Goal: Book appointment/travel/reservation

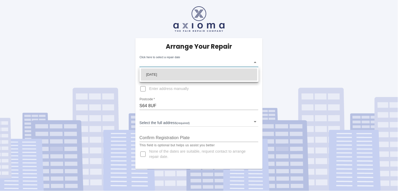
click at [254, 63] on body "Arrange Your Repair Click here to select a repair date ​ Phone Number   * 07749…" at bounding box center [199, 95] width 398 height 191
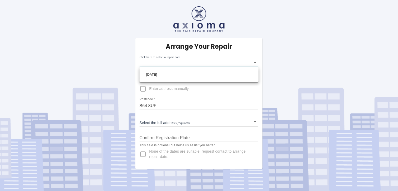
click at [143, 89] on div at bounding box center [199, 95] width 398 height 191
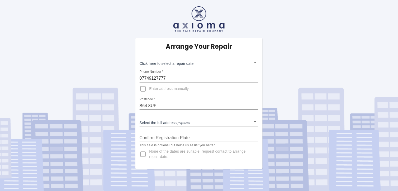
click at [152, 106] on input "S64 8UF" at bounding box center [199, 105] width 119 height 8
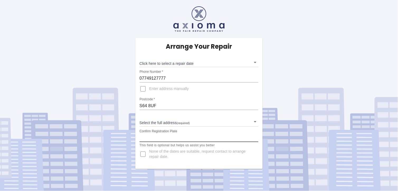
click at [197, 137] on input "Confirm Registration Plate" at bounding box center [199, 137] width 119 height 8
type input "YR65LWZ"
click at [164, 106] on input "S64 8UF" at bounding box center [199, 105] width 119 height 8
click at [142, 88] on input "Enter address manually" at bounding box center [143, 88] width 13 height 13
checkbox input "true"
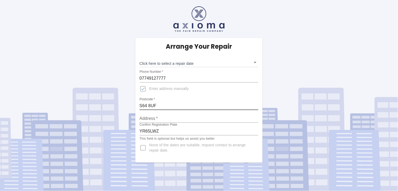
click at [153, 105] on input "S64 8UF" at bounding box center [199, 105] width 119 height 8
type input "[STREET_ADDRESS]"
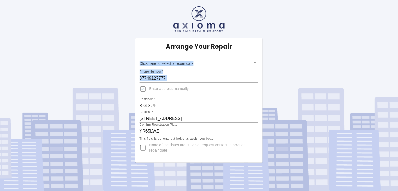
drag, startPoint x: 398, startPoint y: 45, endPoint x: 399, endPoint y: 78, distance: 33.0
click at [398, 78] on html "Arrange Your Repair Click here to select a repair date ​ Phone Number   * 07749…" at bounding box center [199, 95] width 398 height 191
click at [179, 63] on body "Arrange Your Repair Click here to select a repair date ​ Phone Number   * 07749…" at bounding box center [199, 95] width 398 height 191
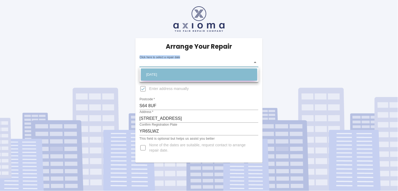
click at [178, 72] on li "[DATE]" at bounding box center [199, 74] width 116 height 12
type input "[DATE]T00:00:00.000Z"
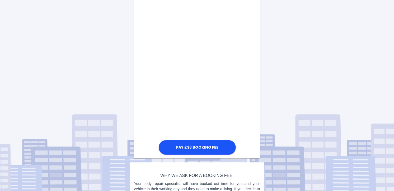
scroll to position [273, 0]
